Goal: Transaction & Acquisition: Purchase product/service

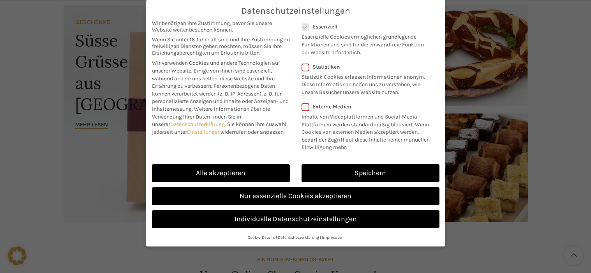
scroll to position [78, 0]
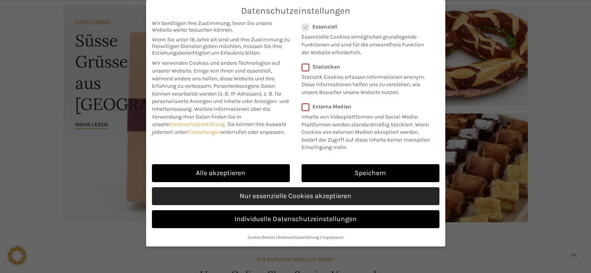
click at [308, 197] on link "Nur essenzielle Cookies akzeptieren" at bounding box center [296, 196] width 288 height 18
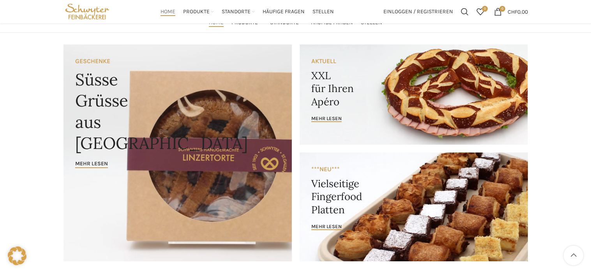
scroll to position [0, 0]
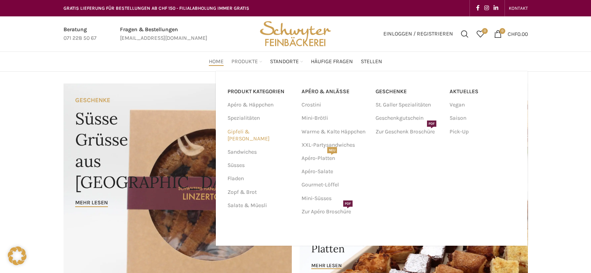
click at [255, 131] on link "Gipfeli & [PERSON_NAME]" at bounding box center [260, 135] width 65 height 20
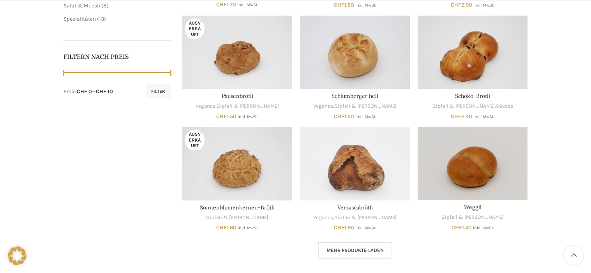
scroll to position [390, 0]
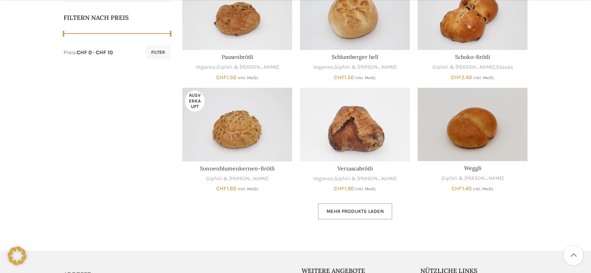
click at [335, 215] on link "Mehr Produkte laden" at bounding box center [355, 211] width 74 height 16
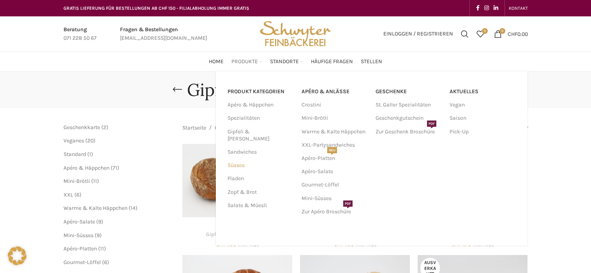
click at [242, 159] on link "Süsses" at bounding box center [260, 165] width 65 height 13
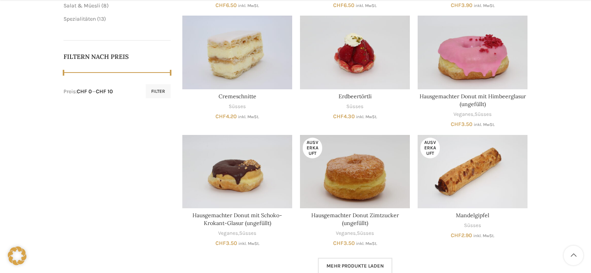
scroll to position [390, 0]
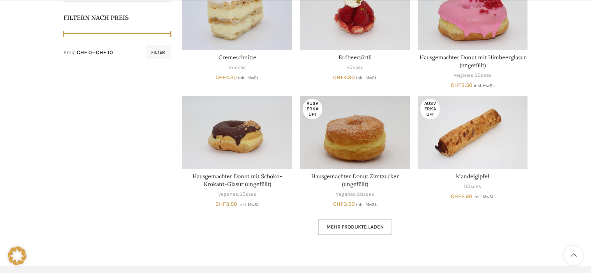
click at [377, 221] on link "Mehr Produkte laden" at bounding box center [355, 227] width 74 height 16
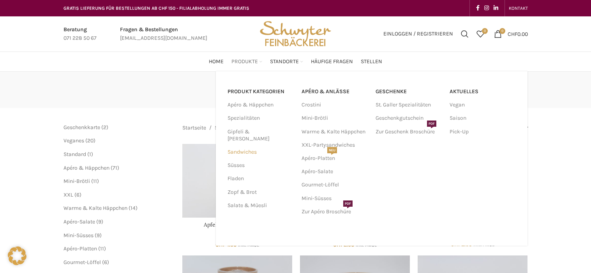
click at [236, 146] on link "Sandwiches" at bounding box center [260, 151] width 65 height 13
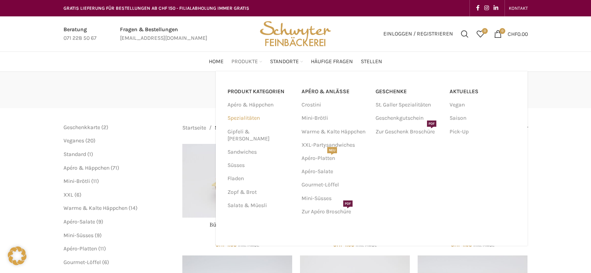
click at [250, 117] on link "Spezialitäten" at bounding box center [260, 117] width 65 height 13
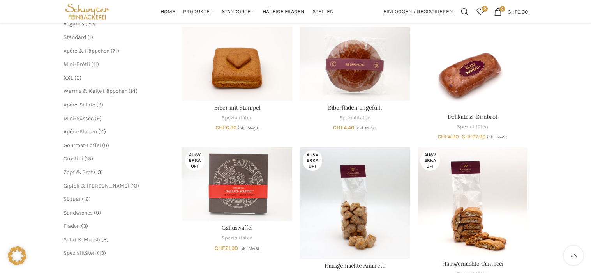
scroll to position [78, 0]
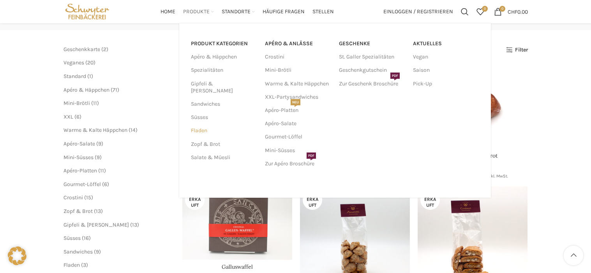
click at [199, 124] on link "Fladen" at bounding box center [223, 130] width 65 height 13
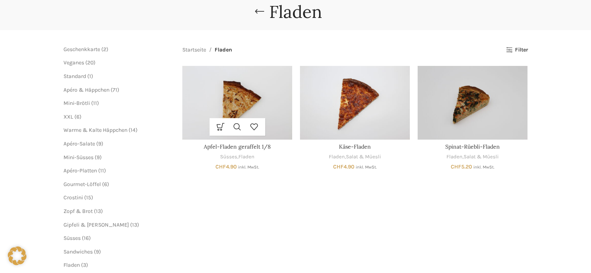
scroll to position [39, 0]
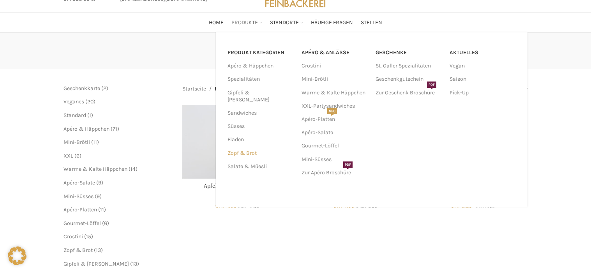
click at [238, 146] on link "Zopf & Brot" at bounding box center [260, 152] width 65 height 13
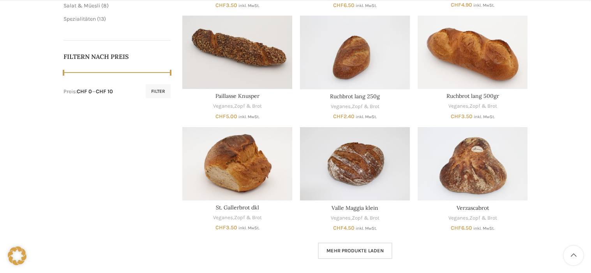
scroll to position [468, 0]
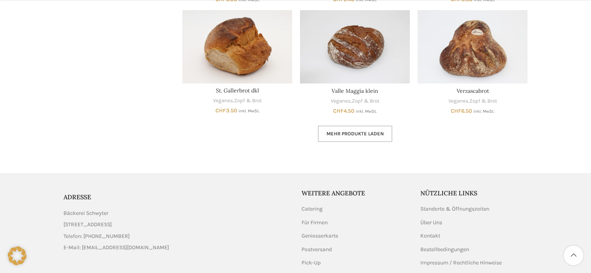
click at [330, 137] on link "Mehr Produkte laden" at bounding box center [355, 133] width 74 height 16
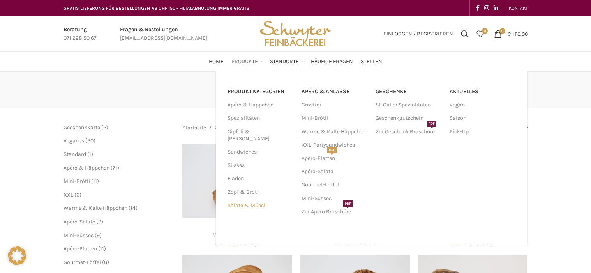
click at [243, 199] on link "Salate & Müesli" at bounding box center [260, 205] width 65 height 13
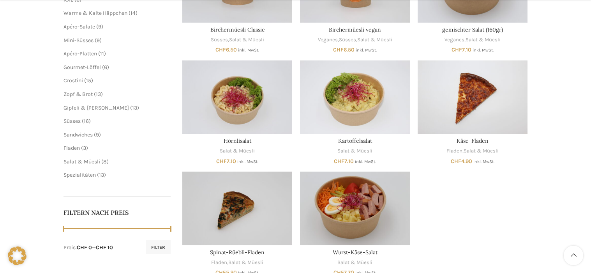
scroll to position [234, 0]
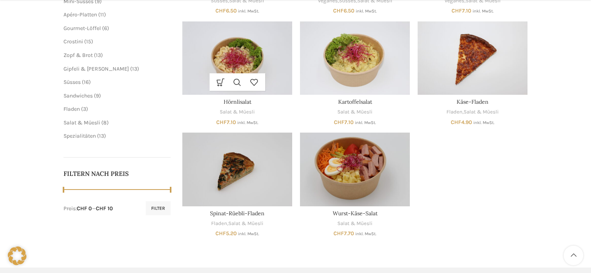
click at [249, 40] on img "Hörnlisalat" at bounding box center [237, 57] width 110 height 73
